Goal: Download file/media

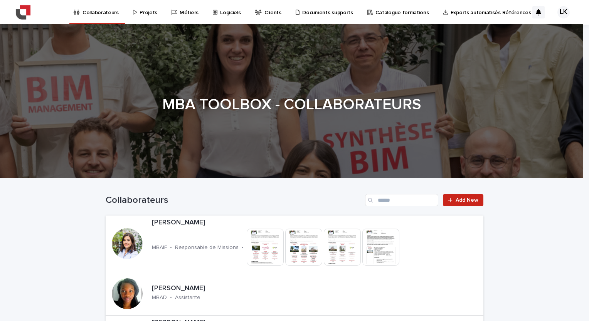
click at [102, 12] on p "Collaborateurs" at bounding box center [100, 8] width 36 height 16
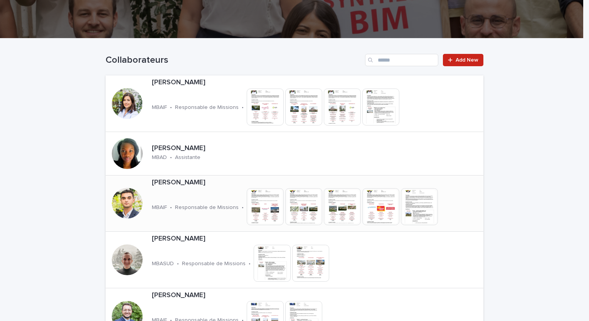
scroll to position [154, 0]
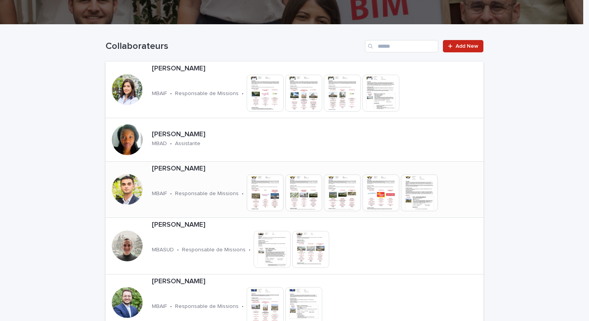
click at [187, 170] on p "[PERSON_NAME]" at bounding box center [316, 169] width 328 height 8
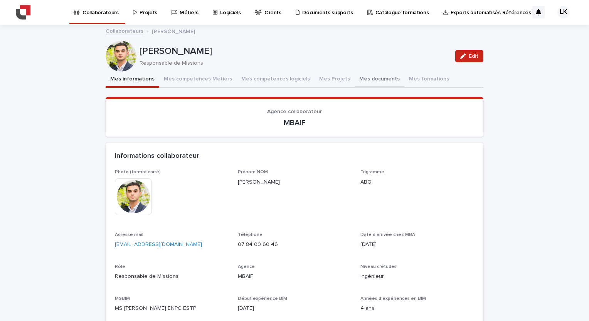
click at [355, 78] on button "Mes documents" at bounding box center [380, 80] width 50 height 16
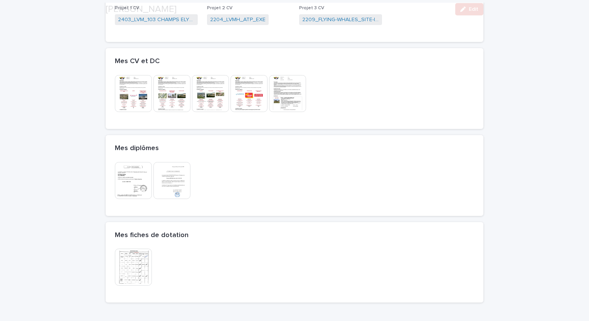
scroll to position [154, 0]
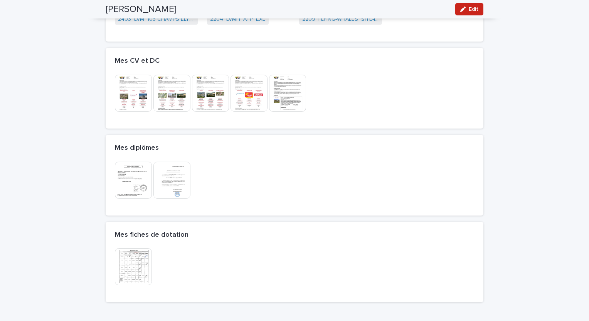
click at [134, 103] on img at bounding box center [133, 93] width 37 height 37
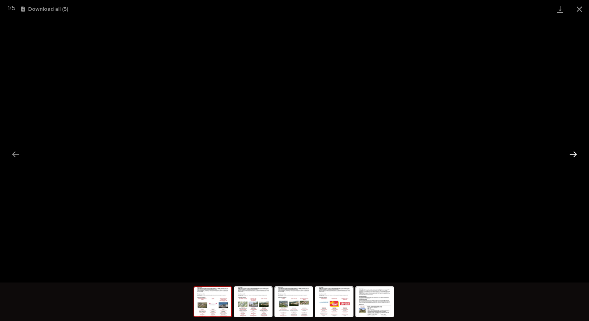
click at [572, 154] on button "Next slide" at bounding box center [573, 154] width 16 height 15
click at [575, 156] on button "Next slide" at bounding box center [573, 154] width 16 height 15
click at [576, 154] on button "Next slide" at bounding box center [573, 154] width 16 height 15
click at [574, 155] on button "Next slide" at bounding box center [573, 154] width 16 height 15
click at [561, 8] on link "Download" at bounding box center [559, 9] width 19 height 18
